Goal: Task Accomplishment & Management: Complete application form

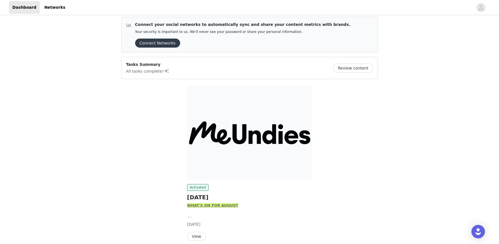
scroll to position [30, 0]
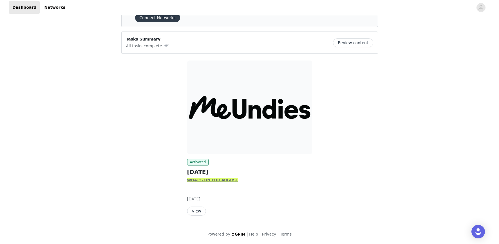
click at [195, 210] on button "View" at bounding box center [196, 211] width 19 height 9
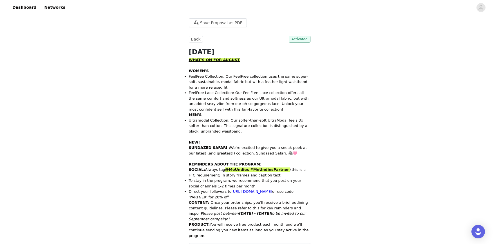
scroll to position [257, 0]
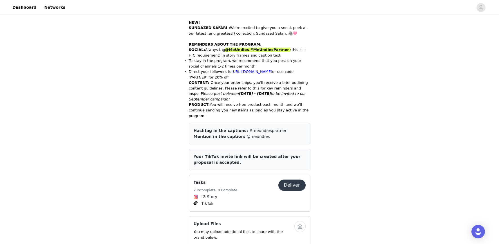
click at [297, 190] on button "Deliver" at bounding box center [291, 185] width 27 height 11
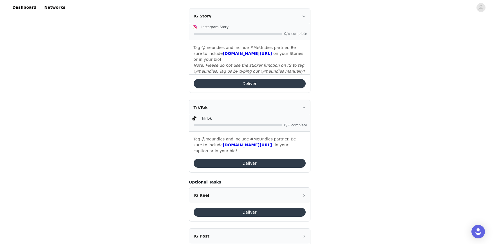
scroll to position [194, 0]
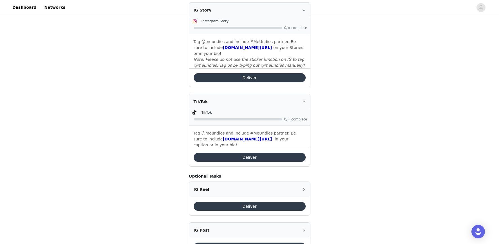
click at [224, 153] on button "Deliver" at bounding box center [250, 157] width 112 height 9
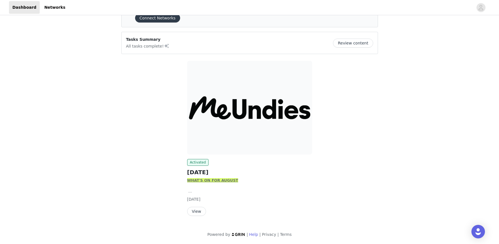
scroll to position [28, 0]
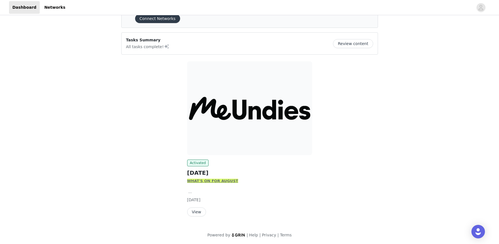
click at [200, 213] on button "View" at bounding box center [196, 211] width 19 height 9
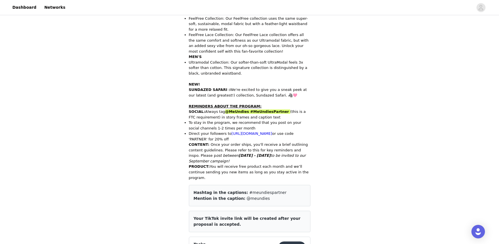
scroll to position [268, 0]
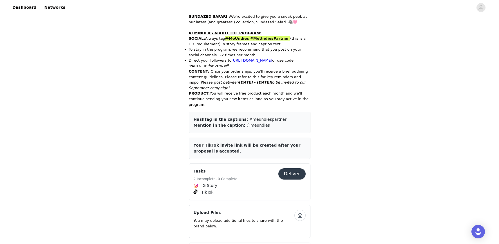
click at [297, 178] on button "Deliver" at bounding box center [291, 173] width 27 height 11
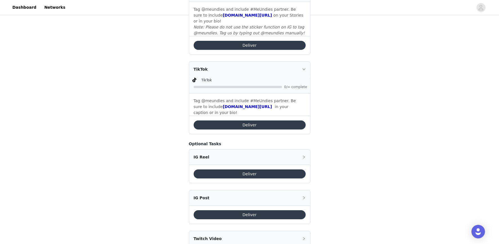
scroll to position [227, 0]
click at [270, 120] on button "Deliver" at bounding box center [250, 124] width 112 height 9
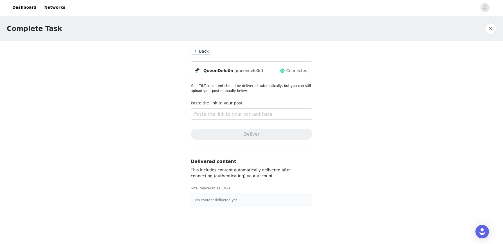
click at [191, 50] on button "Back" at bounding box center [201, 51] width 20 height 7
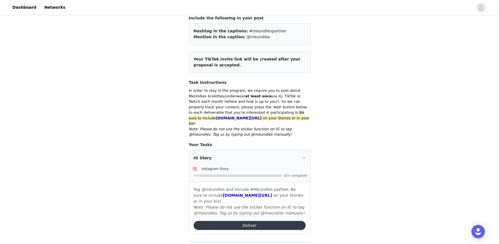
scroll to position [47, 0]
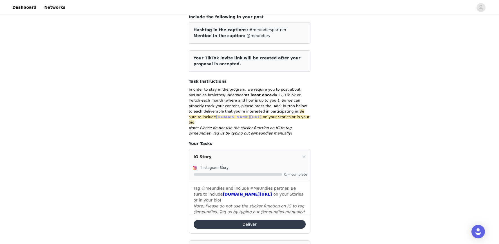
click at [216, 118] on link "[DOMAIN_NAME][URL]" at bounding box center [239, 117] width 46 height 4
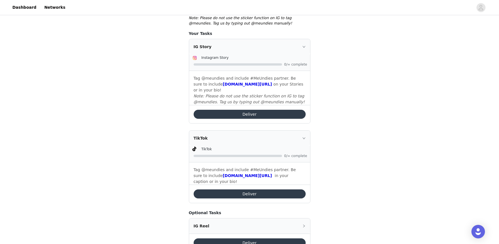
scroll to position [169, 0]
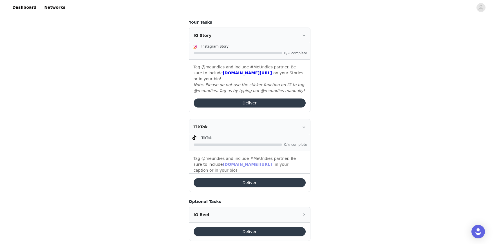
click at [235, 162] on link "[DOMAIN_NAME][URL]" at bounding box center [247, 164] width 49 height 5
click at [212, 178] on button "Deliver" at bounding box center [250, 182] width 112 height 9
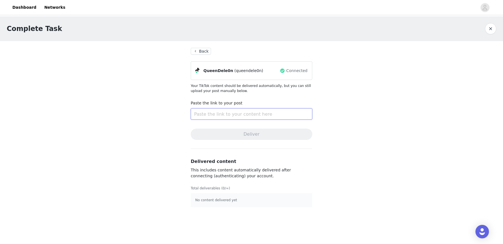
click at [229, 118] on input "text" at bounding box center [252, 113] width 122 height 11
paste input "[URL][DOMAIN_NAME]"
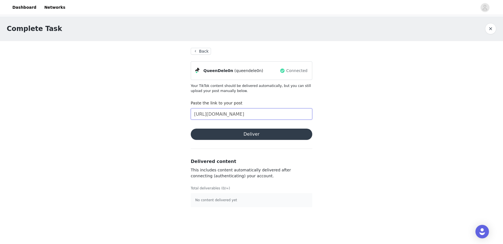
type input "[URL][DOMAIN_NAME]"
click at [273, 138] on button "Deliver" at bounding box center [252, 134] width 122 height 11
click at [486, 30] on button "button" at bounding box center [490, 28] width 11 height 11
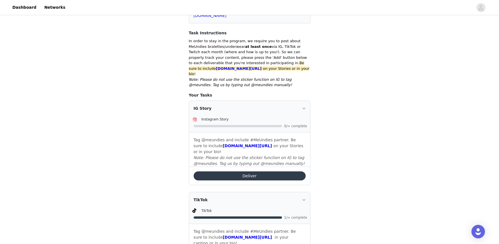
scroll to position [97, 0]
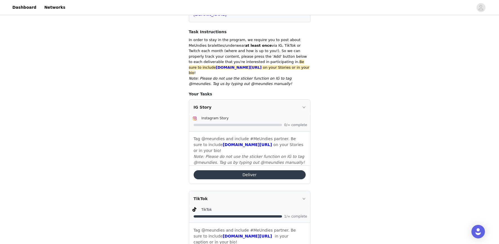
click at [227, 170] on button "Deliver" at bounding box center [250, 174] width 112 height 9
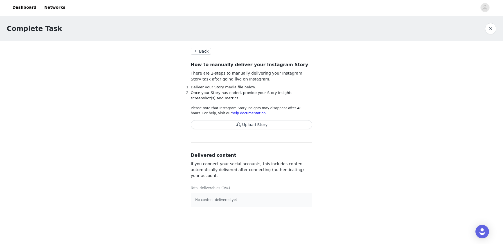
click at [219, 123] on button "Upload Story" at bounding box center [252, 124] width 122 height 9
click at [234, 124] on button "Upload Story" at bounding box center [252, 124] width 122 height 9
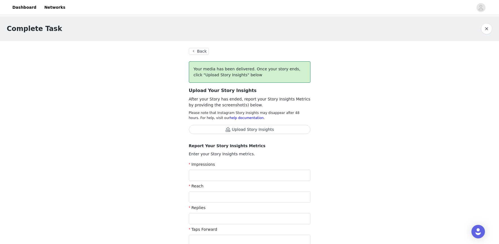
click at [202, 52] on button "Back" at bounding box center [199, 51] width 20 height 7
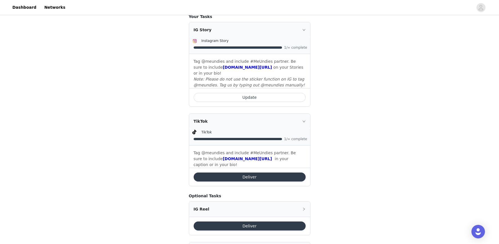
scroll to position [173, 0]
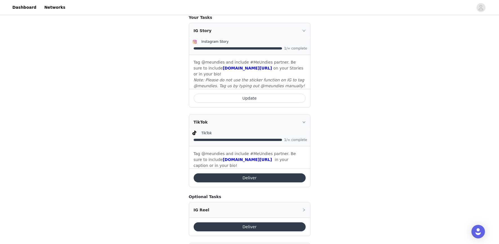
click at [243, 94] on button "Update" at bounding box center [250, 98] width 112 height 9
